Goal: Task Accomplishment & Management: Complete application form

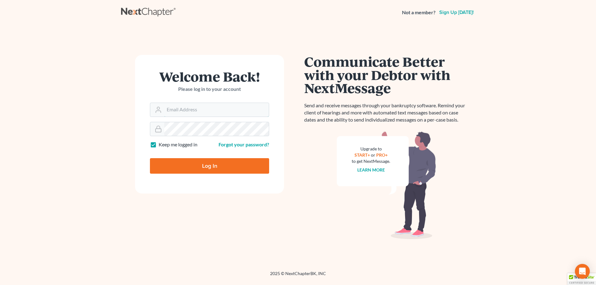
type input "jtrunkett@trunkettlaw.com"
click at [212, 166] on input "Log In" at bounding box center [209, 166] width 119 height 16
type input "Thinking..."
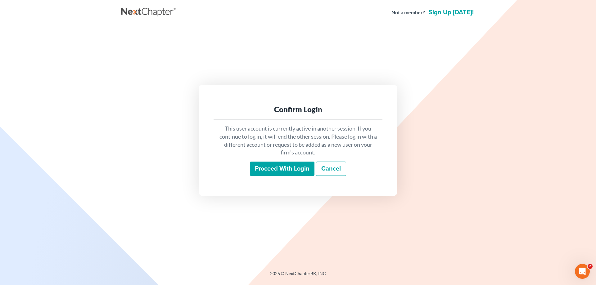
click at [295, 164] on input "Proceed with login" at bounding box center [282, 169] width 65 height 14
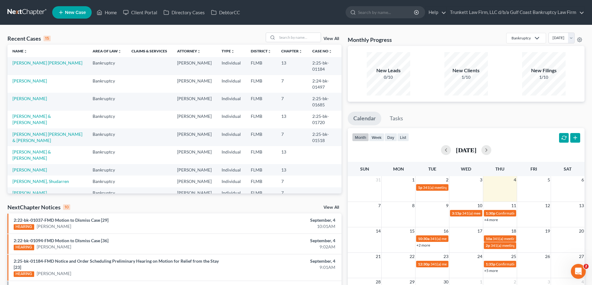
click at [79, 11] on span "New Case" at bounding box center [75, 12] width 21 height 5
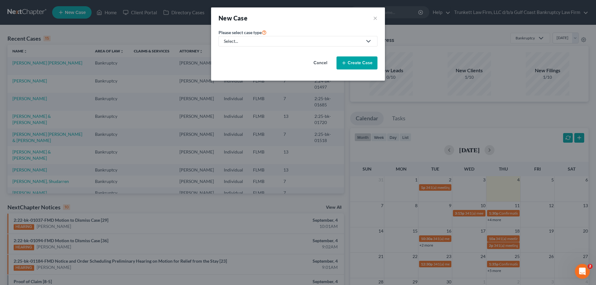
click at [258, 38] on link "Select..." at bounding box center [298, 41] width 159 height 11
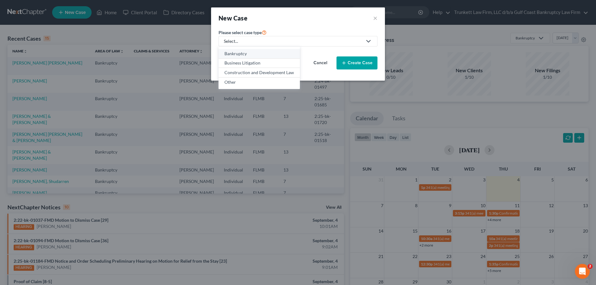
drag, startPoint x: 244, startPoint y: 52, endPoint x: 249, endPoint y: 52, distance: 4.4
click at [244, 52] on div "Bankruptcy" at bounding box center [260, 54] width 70 height 6
select select "15"
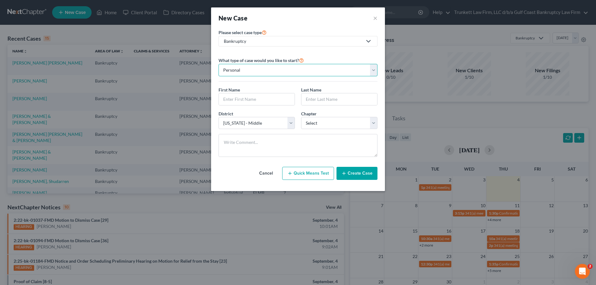
click at [254, 70] on select "Personal Business" at bounding box center [298, 70] width 159 height 12
click at [260, 98] on input "text" at bounding box center [257, 99] width 76 height 12
type input "Emmanuel"
type input "LeConte"
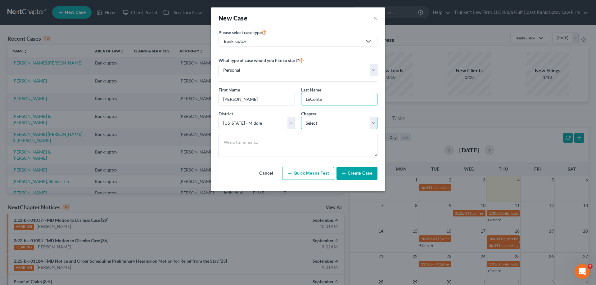
click at [335, 123] on select "Select 7 11 12 13" at bounding box center [339, 123] width 76 height 12
select select "0"
click at [301, 117] on select "Select 7 11 12 13" at bounding box center [339, 123] width 76 height 12
click at [350, 172] on button "Create Case" at bounding box center [357, 173] width 41 height 13
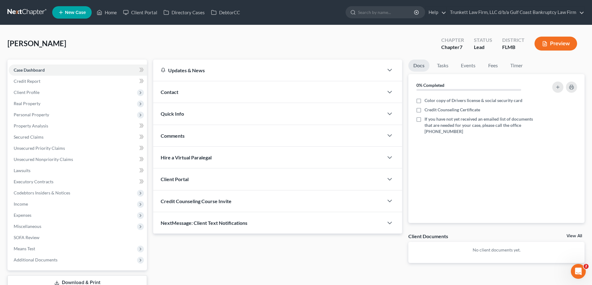
click at [168, 180] on span "Client Portal" at bounding box center [175, 179] width 28 height 6
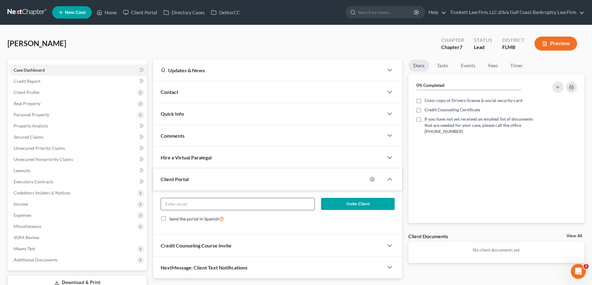
click at [195, 210] on input "email" at bounding box center [237, 204] width 153 height 12
type input "thelecontes4725@gmail.com"
click at [361, 203] on button "Invite Client" at bounding box center [358, 204] width 74 height 12
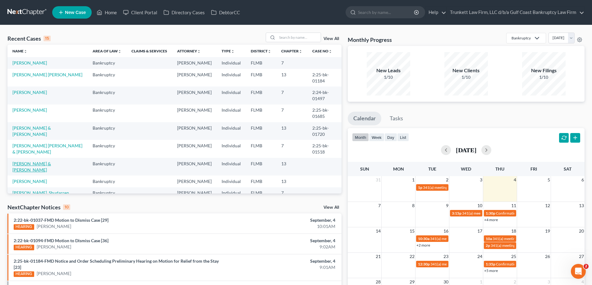
click at [46, 170] on link "Kelly, Jessica & Billy" at bounding box center [31, 166] width 39 height 11
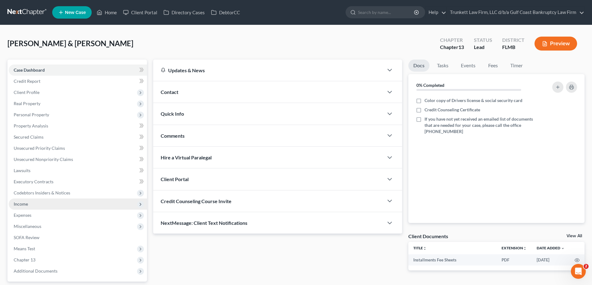
click at [43, 202] on span "Income" at bounding box center [78, 204] width 138 height 11
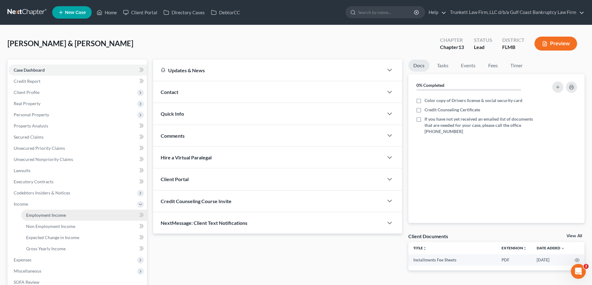
click at [57, 216] on span "Employment Income" at bounding box center [46, 215] width 40 height 5
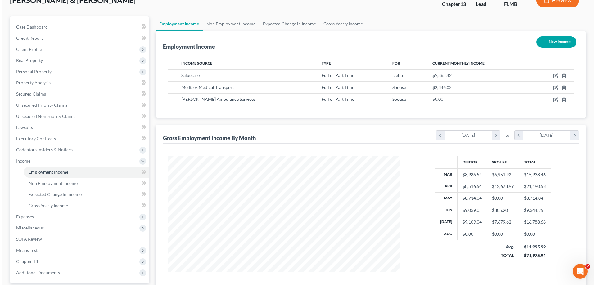
scroll to position [31, 0]
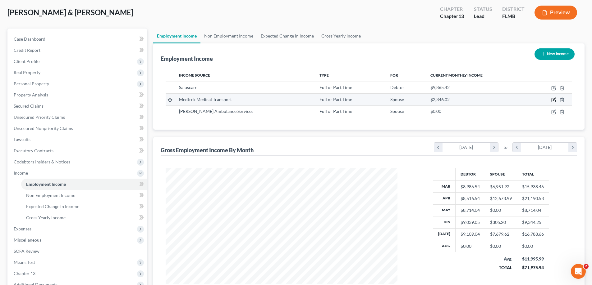
click at [554, 99] on icon "button" at bounding box center [553, 100] width 5 height 5
select select "0"
select select "9"
select select "2"
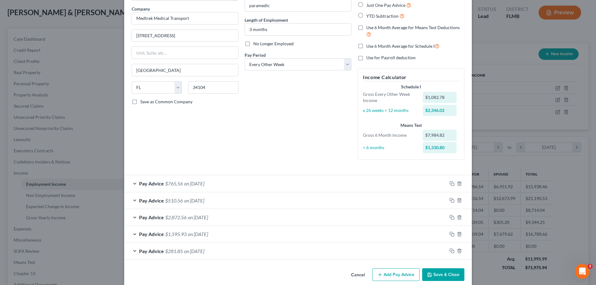
scroll to position [55, 0]
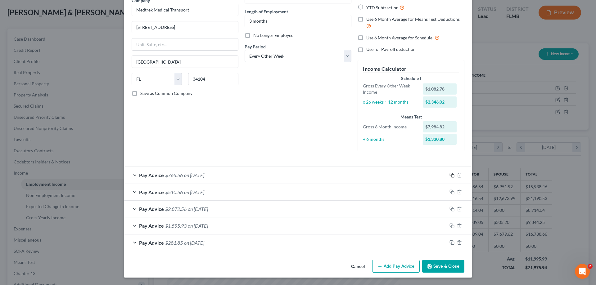
click at [451, 175] on icon "button" at bounding box center [452, 175] width 5 height 5
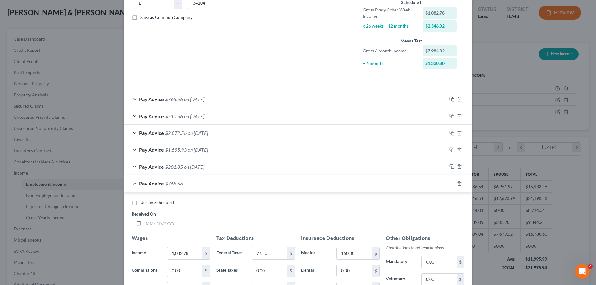
scroll to position [148, 0]
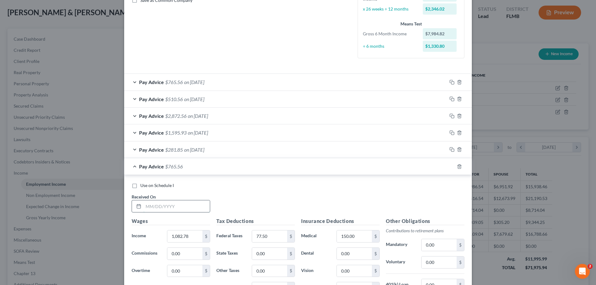
click at [176, 208] on input "text" at bounding box center [177, 207] width 66 height 12
click at [173, 205] on input "08/10/2025" at bounding box center [177, 207] width 66 height 12
type input "08/08/2025"
click at [198, 233] on input "1,082.78" at bounding box center [184, 237] width 35 height 12
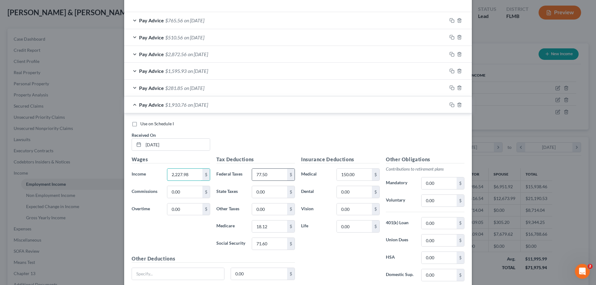
scroll to position [211, 0]
type input "2,227.98"
click at [267, 175] on input "77.50" at bounding box center [269, 175] width 35 height 12
type input "188.95"
type input "139"
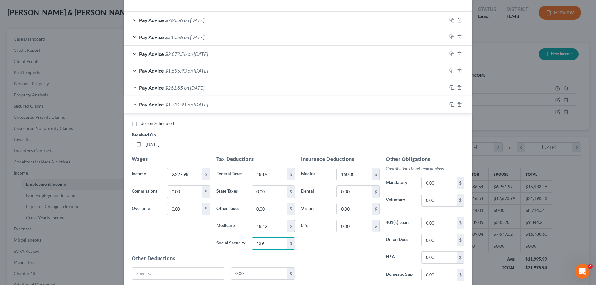
click at [262, 228] on input "18.12" at bounding box center [269, 227] width 35 height 12
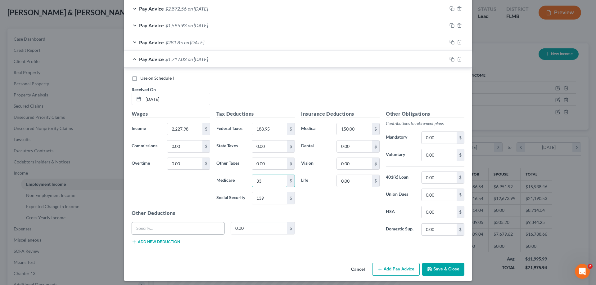
scroll to position [259, 0]
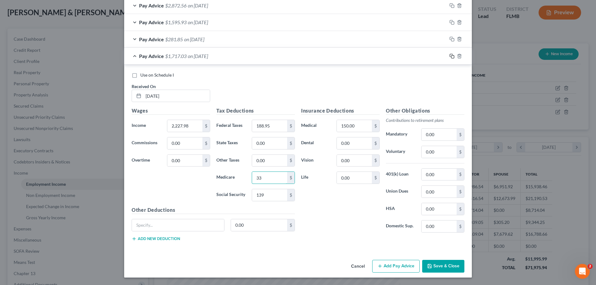
type input "33"
click at [450, 56] on icon "button" at bounding box center [452, 56] width 5 height 5
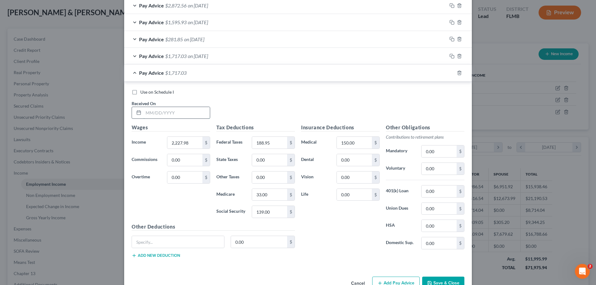
click at [181, 115] on input "text" at bounding box center [177, 113] width 66 height 12
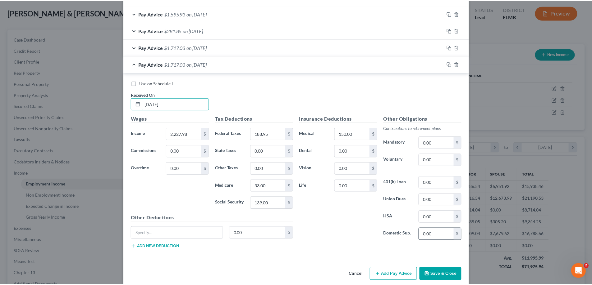
scroll to position [276, 0]
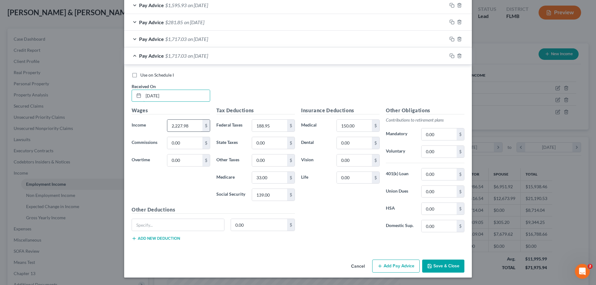
type input "08/24/2025"
click at [189, 125] on input "2,227.98" at bounding box center [184, 126] width 35 height 12
type input "1,600"
click at [449, 266] on button "Save & Close" at bounding box center [443, 266] width 42 height 13
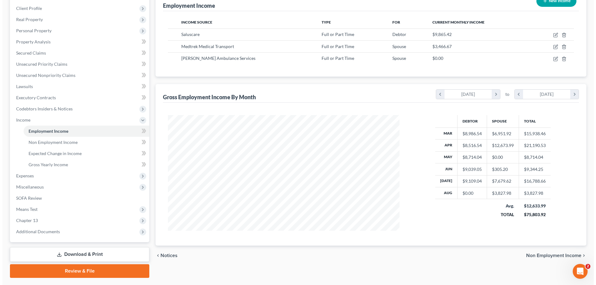
scroll to position [70, 0]
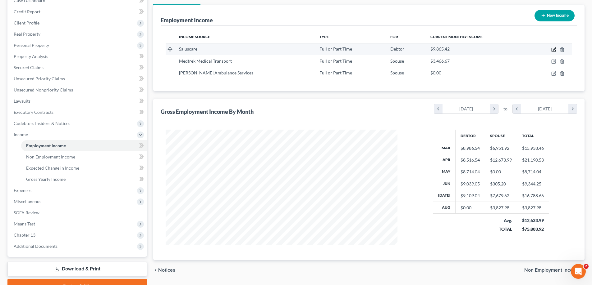
click at [555, 48] on icon "button" at bounding box center [553, 49] width 5 height 5
select select "0"
select select "9"
select select "2"
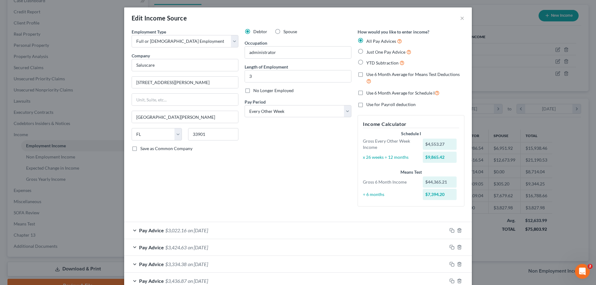
scroll to position [31, 0]
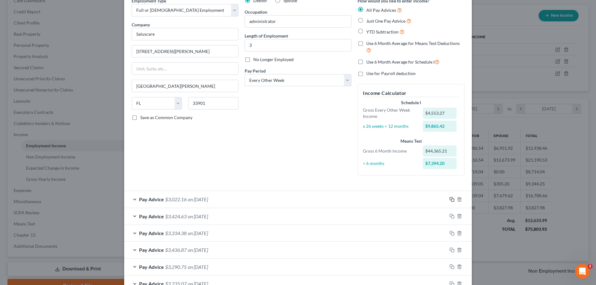
click at [451, 199] on icon "button" at bounding box center [452, 199] width 5 height 5
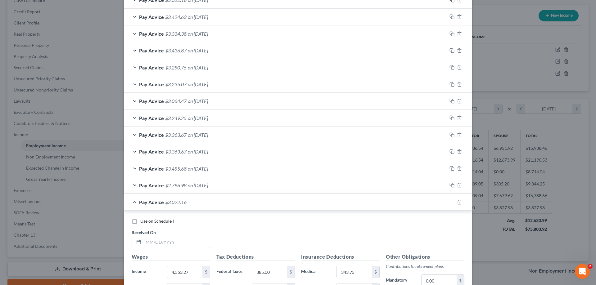
scroll to position [311, 0]
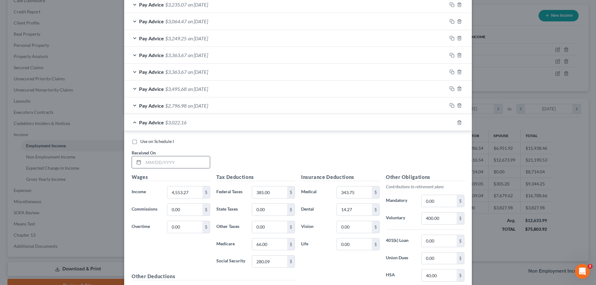
click at [160, 162] on input "text" at bounding box center [177, 163] width 66 height 12
type input "08/01/2025"
click at [190, 192] on input "4,553.27" at bounding box center [184, 193] width 35 height 12
type input "4,500.77"
click at [452, 122] on icon "button" at bounding box center [452, 122] width 5 height 5
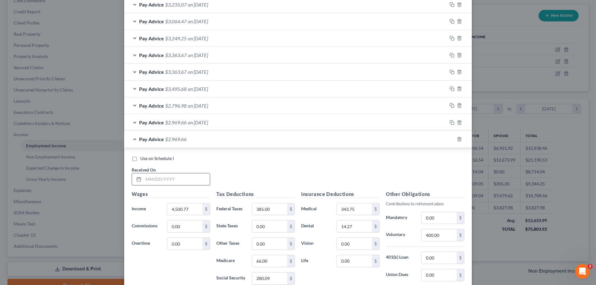
click at [181, 181] on input "text" at bounding box center [177, 180] width 66 height 12
type input "08/15/2025"
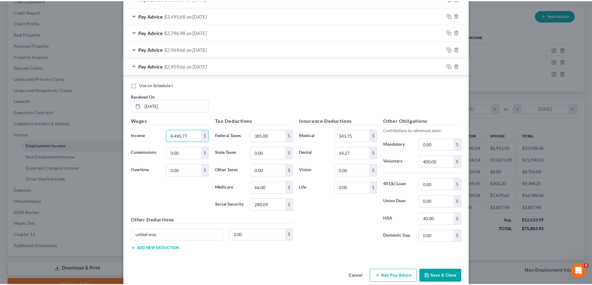
scroll to position [394, 0]
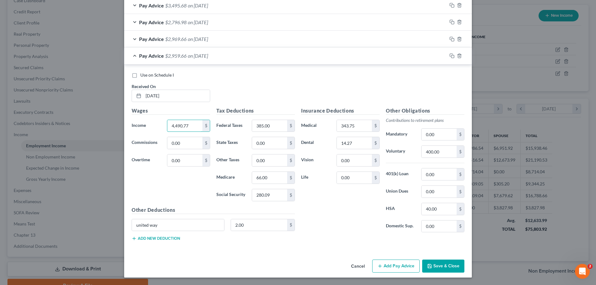
type input "4,490.77"
click at [446, 264] on button "Save & Close" at bounding box center [443, 266] width 42 height 13
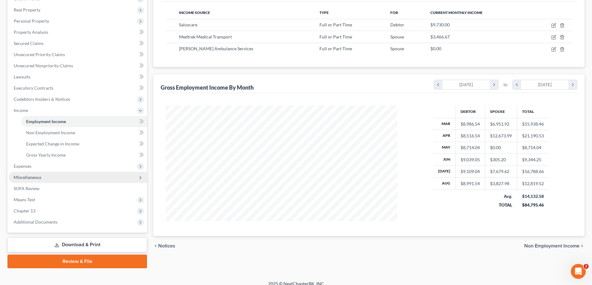
scroll to position [101, 0]
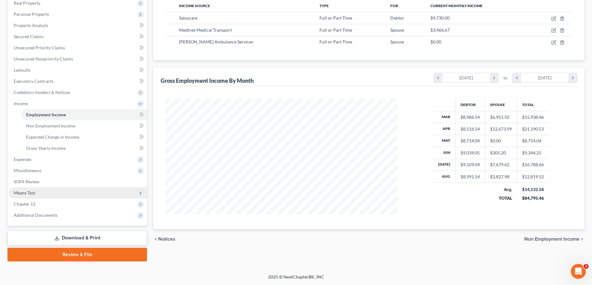
click at [30, 194] on span "Means Test" at bounding box center [24, 192] width 21 height 5
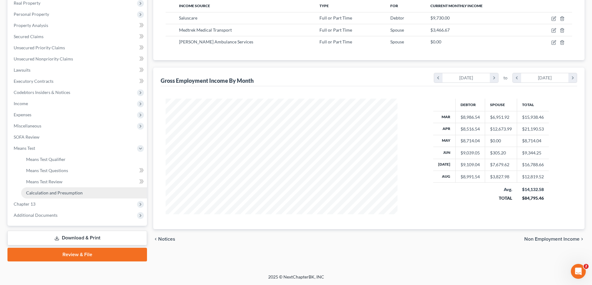
click at [65, 191] on span "Calculation and Presumption" at bounding box center [54, 192] width 57 height 5
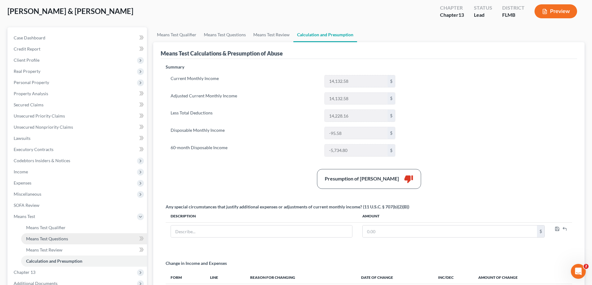
scroll to position [31, 0]
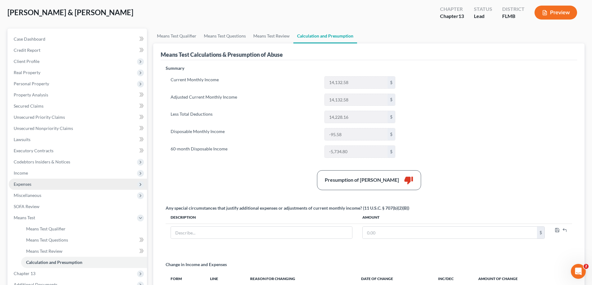
click at [31, 185] on span "Expenses" at bounding box center [23, 184] width 18 height 5
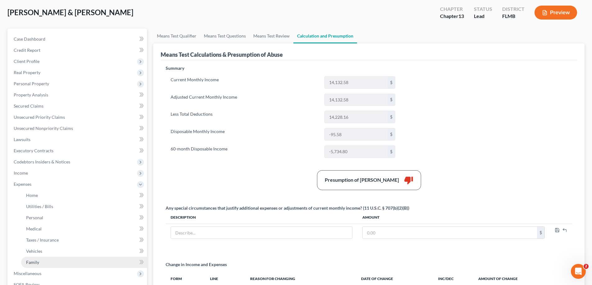
click at [41, 263] on link "Family" at bounding box center [84, 262] width 126 height 11
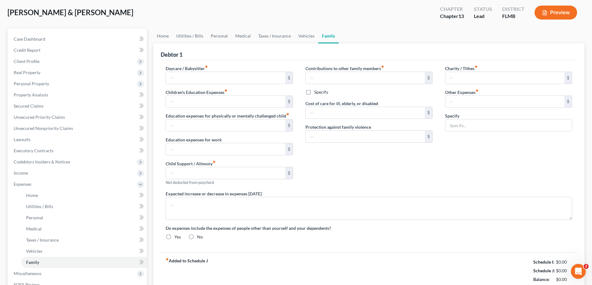
scroll to position [4, 0]
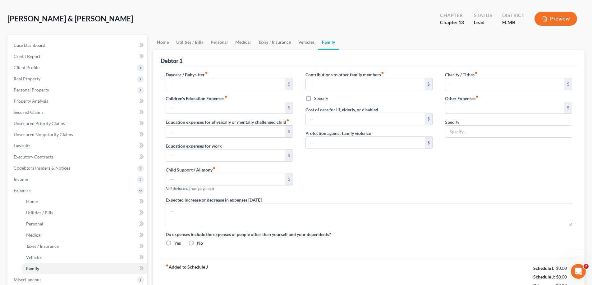
type input "0.00"
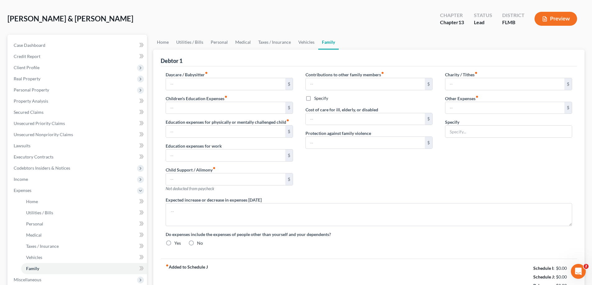
type input "0.00"
type input "100.00"
type input "80.00"
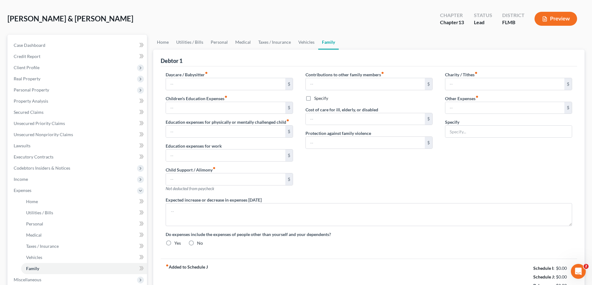
type input "gym membership"
type textarea "Mtg payment is $2647 paid in plan."
radio input "true"
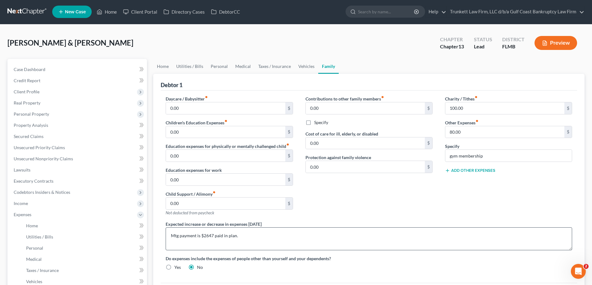
scroll to position [0, 0]
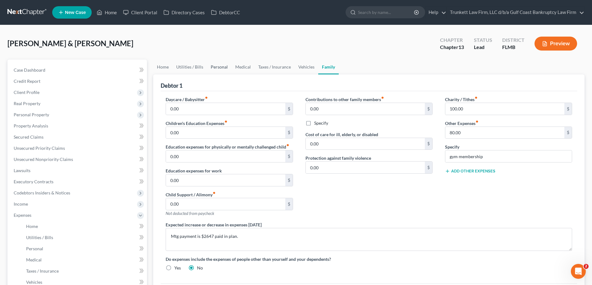
click at [218, 66] on link "Personal" at bounding box center [219, 67] width 25 height 15
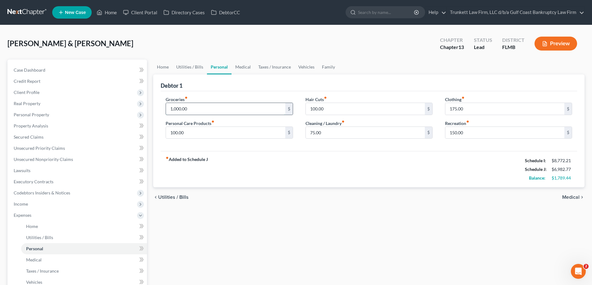
click at [198, 108] on input "1,000.00" at bounding box center [225, 109] width 119 height 12
type input "1,200"
click at [333, 109] on input "100.00" at bounding box center [365, 109] width 119 height 12
type input "150"
click at [330, 133] on input "75.00" at bounding box center [365, 133] width 119 height 12
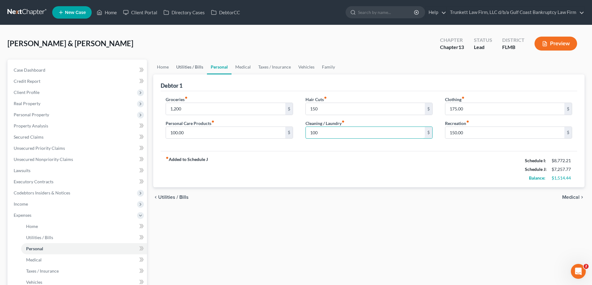
type input "100"
click at [184, 65] on link "Utilities / Bills" at bounding box center [189, 67] width 34 height 15
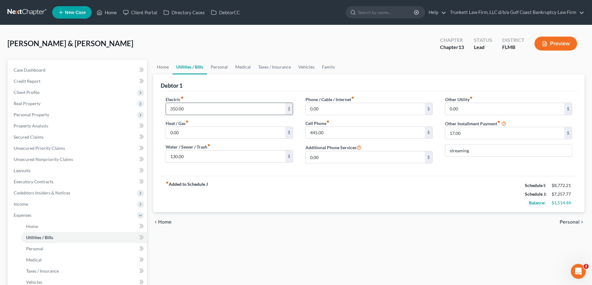
click at [186, 108] on input "350.00" at bounding box center [225, 109] width 119 height 12
type input "400"
click at [162, 66] on link "Home" at bounding box center [162, 67] width 19 height 15
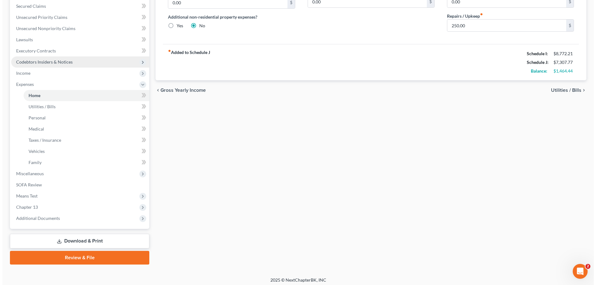
scroll to position [134, 0]
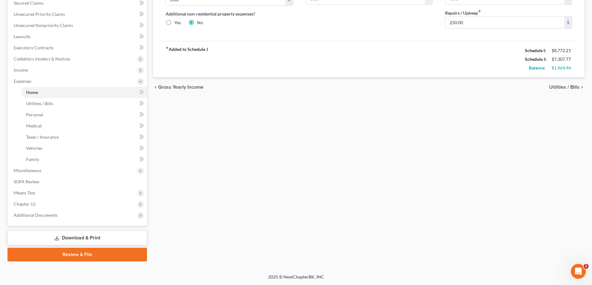
click at [93, 238] on link "Download & Print" at bounding box center [76, 238] width 139 height 15
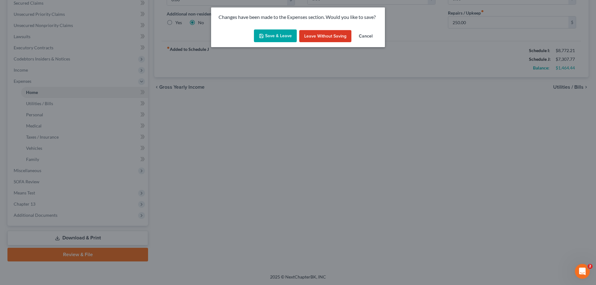
click at [281, 33] on button "Save & Leave" at bounding box center [275, 36] width 43 height 13
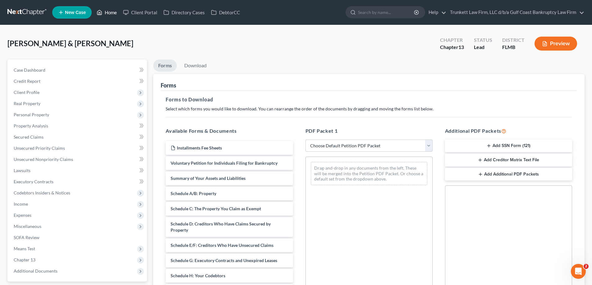
click at [113, 13] on link "Home" at bounding box center [106, 12] width 26 height 11
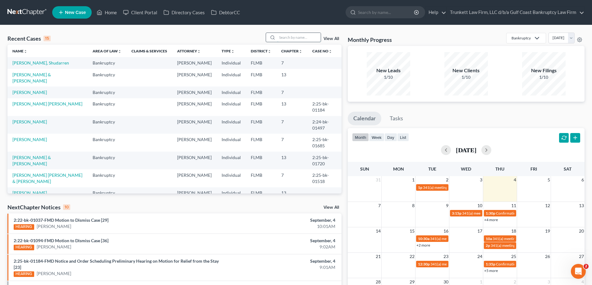
click at [287, 36] on input "search" at bounding box center [298, 37] width 43 height 9
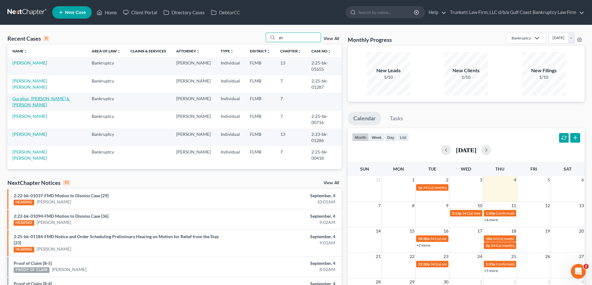
type input "gu"
click at [34, 96] on link "Guraliuc, Corneliu & Ramona" at bounding box center [40, 101] width 57 height 11
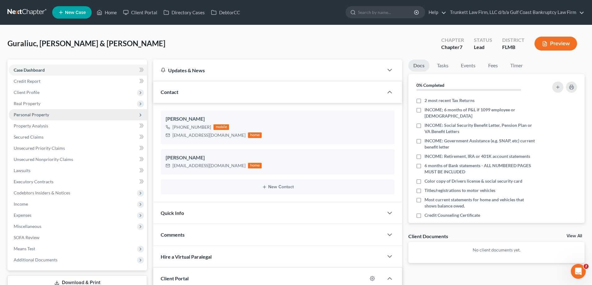
click at [37, 117] on span "Personal Property" at bounding box center [31, 114] width 35 height 5
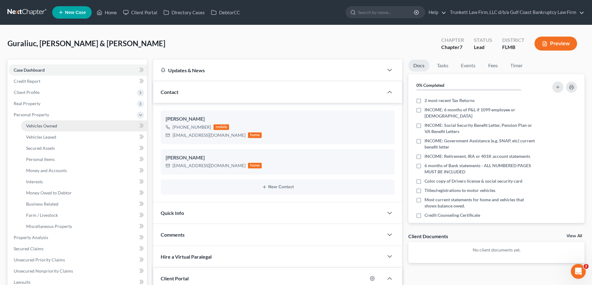
click at [49, 127] on span "Vehicles Owned" at bounding box center [41, 125] width 31 height 5
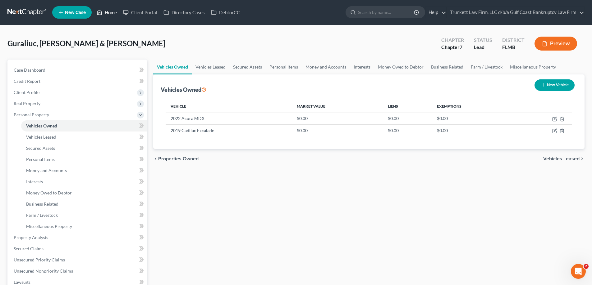
click at [108, 9] on link "Home" at bounding box center [106, 12] width 26 height 11
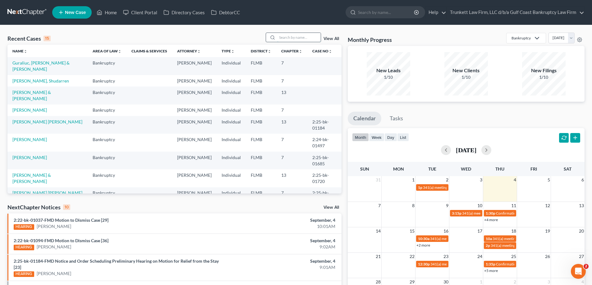
click at [284, 36] on input "search" at bounding box center [298, 37] width 43 height 9
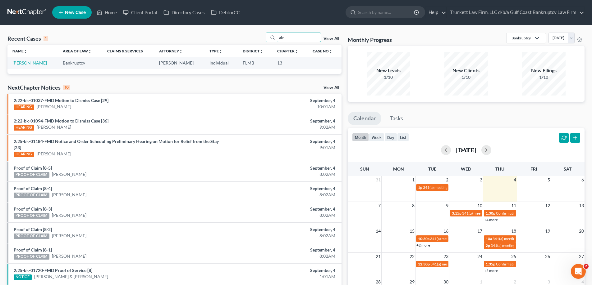
type input "alv"
click at [26, 63] on link "Alvarez, Dunia" at bounding box center [29, 62] width 34 height 5
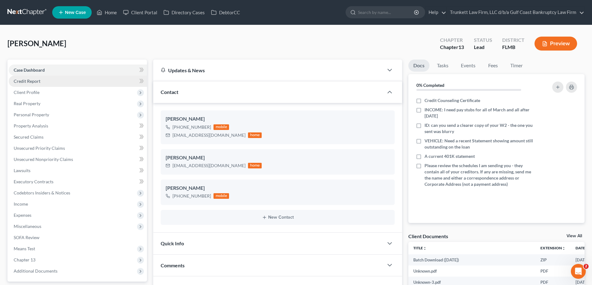
click at [36, 81] on span "Credit Report" at bounding box center [27, 81] width 27 height 5
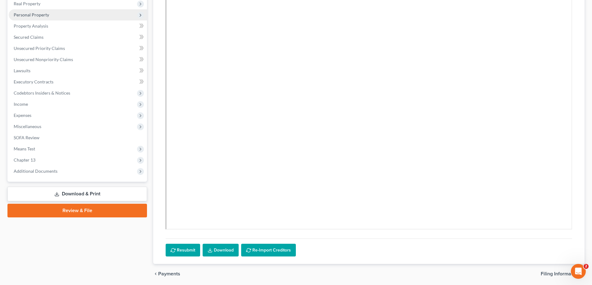
scroll to position [29, 0]
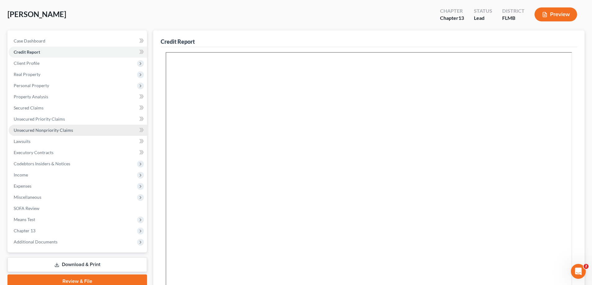
click at [45, 130] on span "Unsecured Nonpriority Claims" at bounding box center [43, 130] width 59 height 5
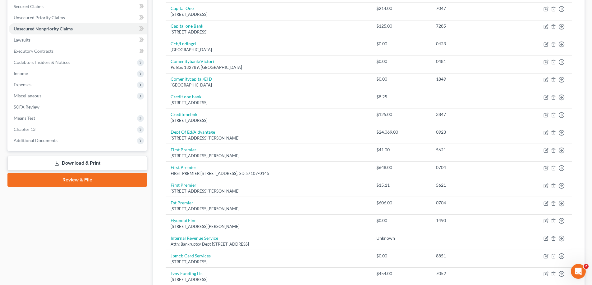
scroll to position [118, 0]
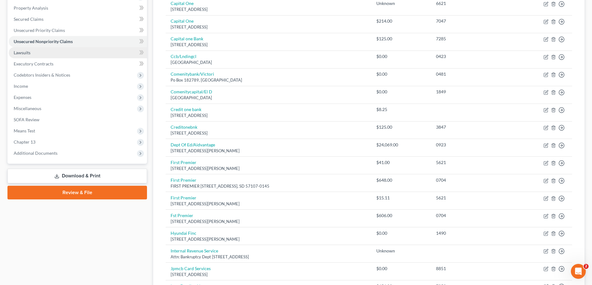
click at [32, 52] on link "Lawsuits" at bounding box center [78, 52] width 138 height 11
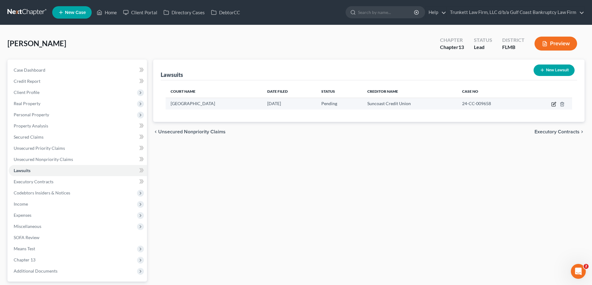
click at [554, 104] on icon "button" at bounding box center [553, 104] width 5 height 5
select select "9"
select select "0"
select select "9"
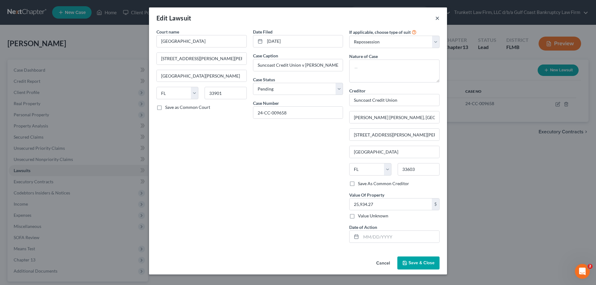
click at [438, 18] on button "×" at bounding box center [438, 17] width 4 height 7
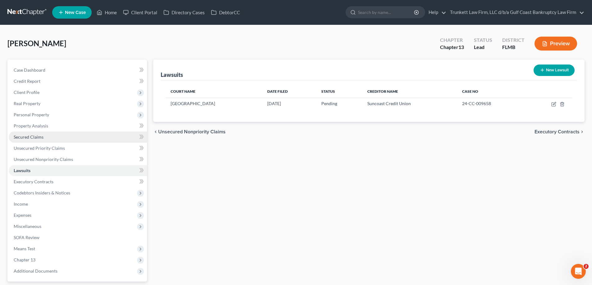
click at [30, 137] on span "Secured Claims" at bounding box center [29, 137] width 30 height 5
